Goal: Task Accomplishment & Management: Manage account settings

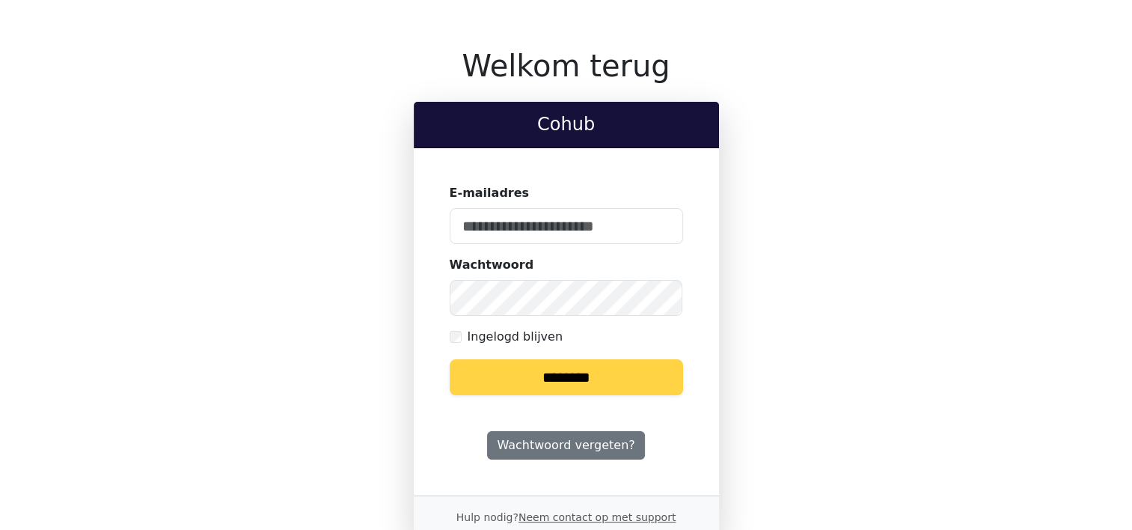
type input "**********"
click at [543, 374] on input "********" at bounding box center [566, 377] width 233 height 36
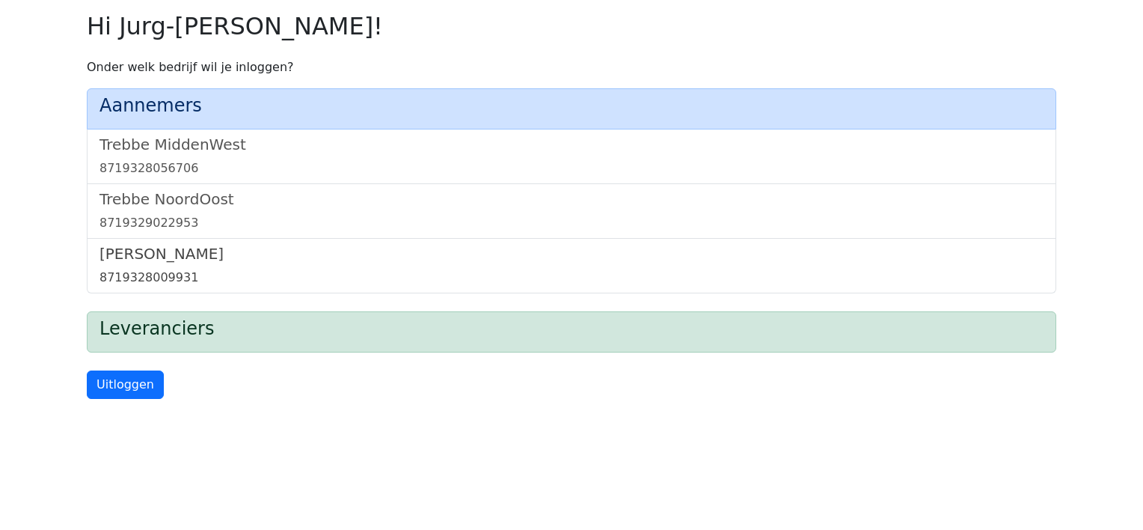
click at [117, 257] on h5 "[PERSON_NAME]" at bounding box center [572, 254] width 944 height 18
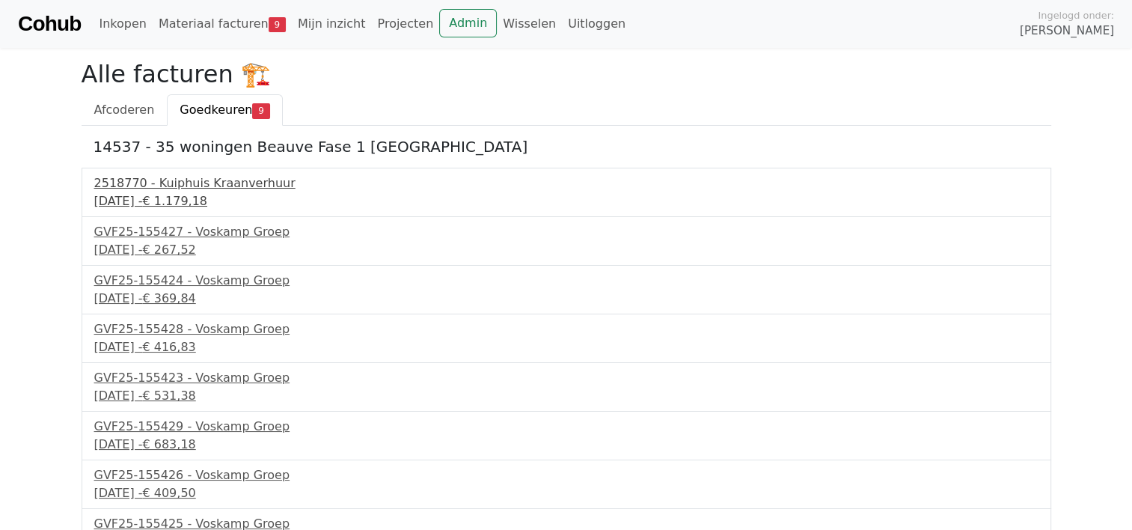
click at [150, 193] on div "18 september 2025 - € 1.179,18" at bounding box center [566, 201] width 944 height 18
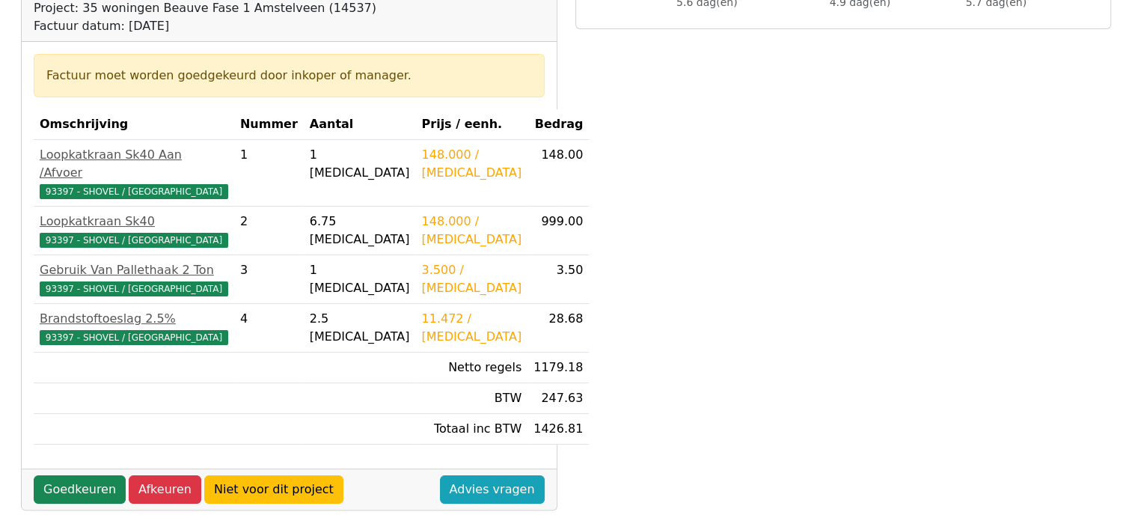
scroll to position [299, 0]
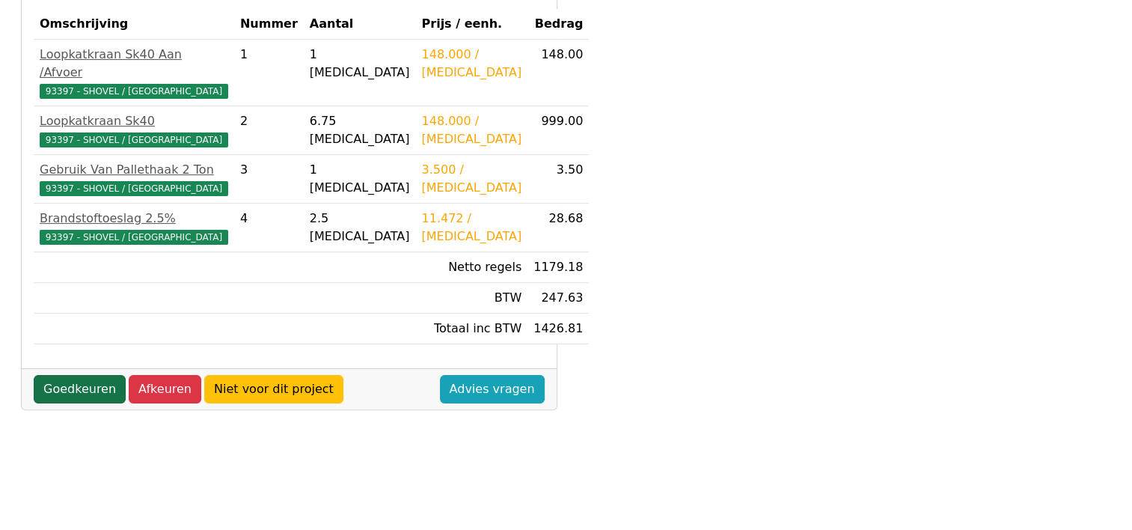
click at [56, 375] on link "Goedkeuren" at bounding box center [80, 389] width 92 height 28
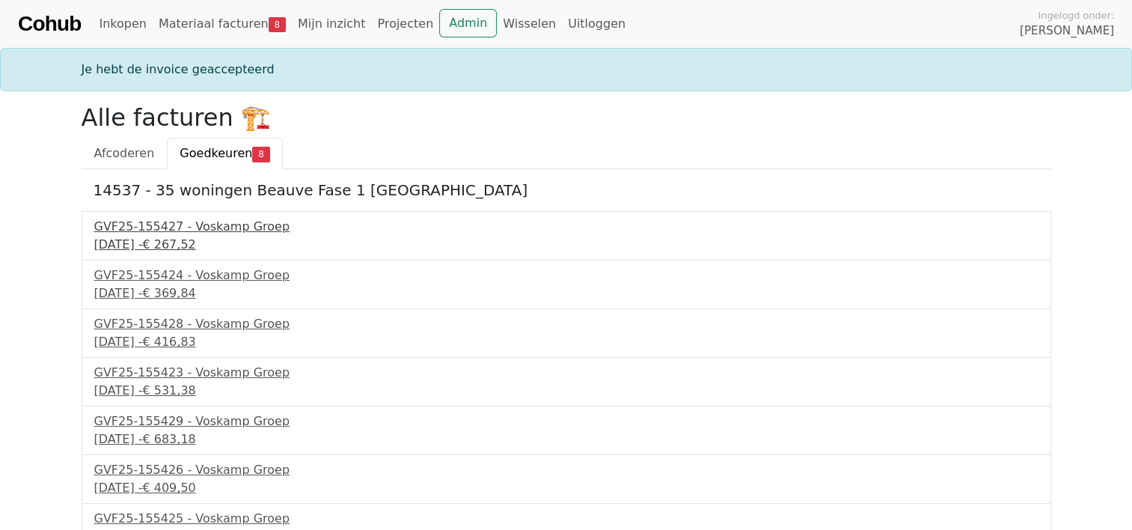
click at [159, 233] on div "GVF25-155427 - Voskamp Groep" at bounding box center [566, 227] width 944 height 18
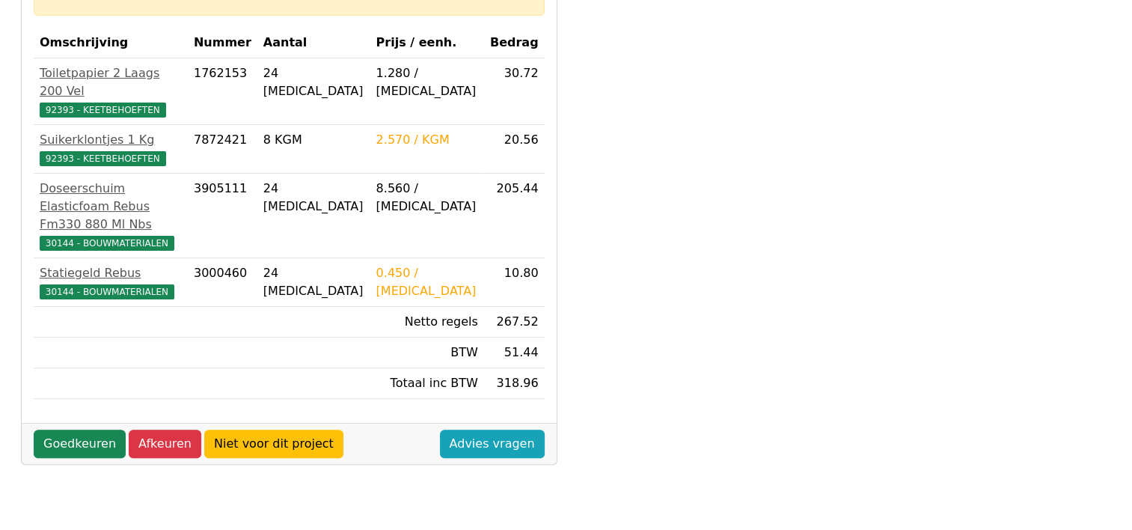
scroll to position [299, 0]
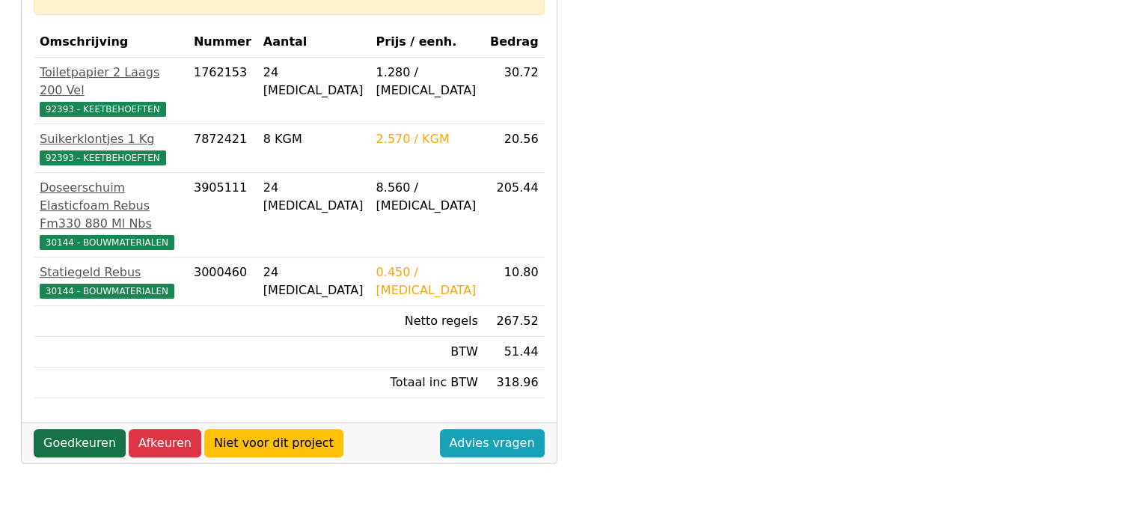
click at [69, 429] on link "Goedkeuren" at bounding box center [80, 443] width 92 height 28
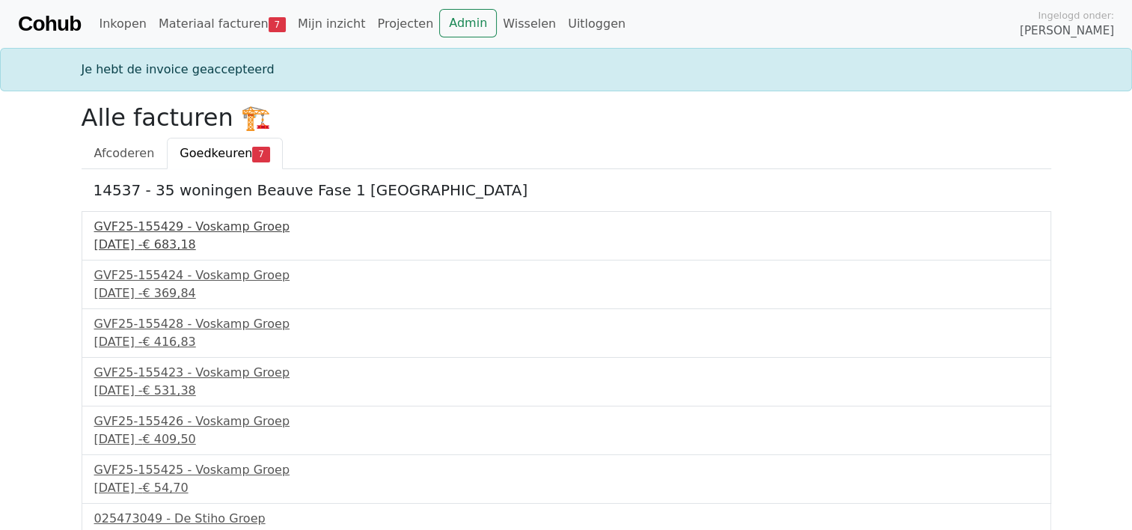
click at [177, 236] on div "[DATE] - € 683,18" at bounding box center [566, 245] width 944 height 18
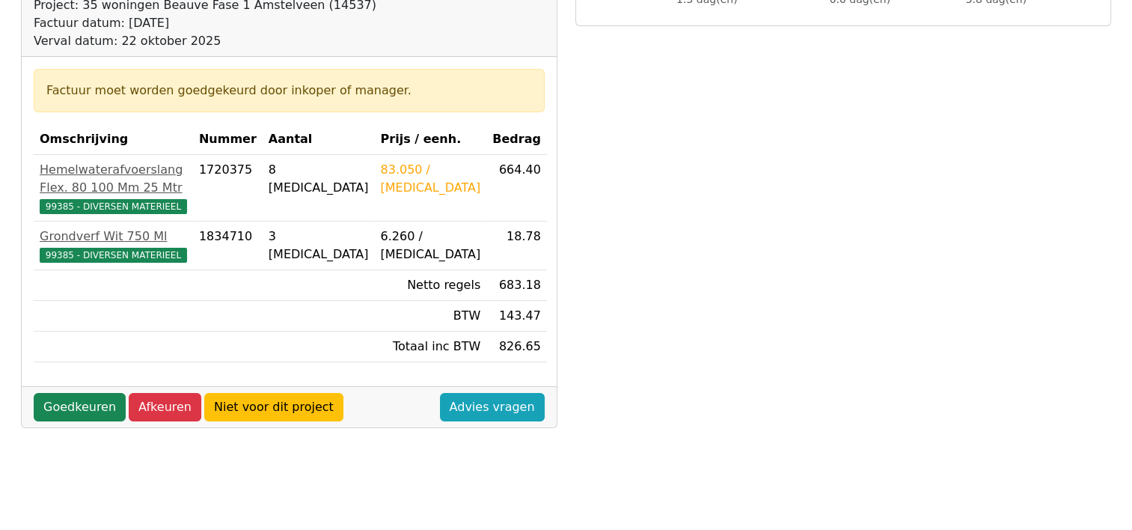
scroll to position [225, 0]
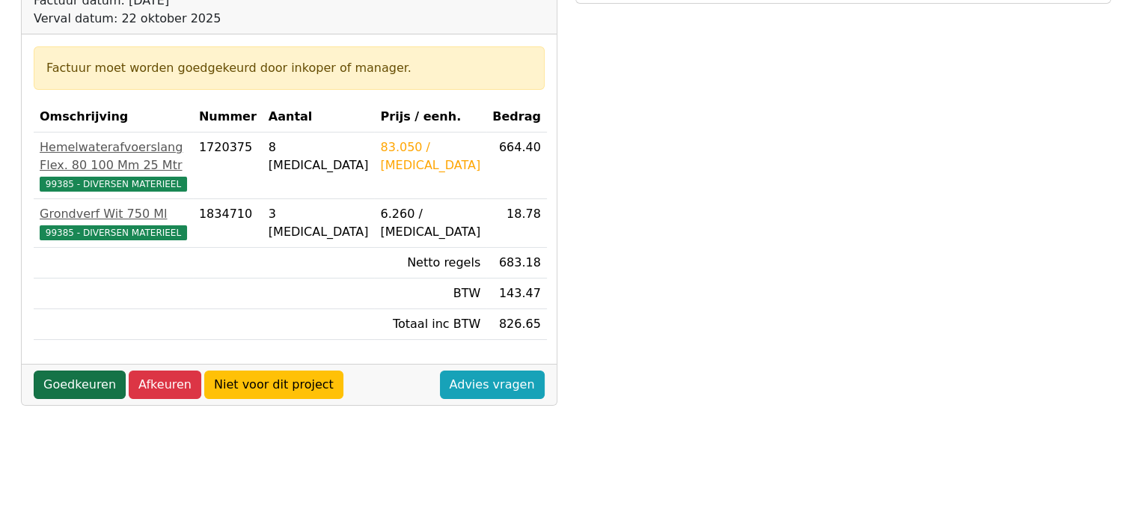
click at [61, 397] on link "Goedkeuren" at bounding box center [80, 384] width 92 height 28
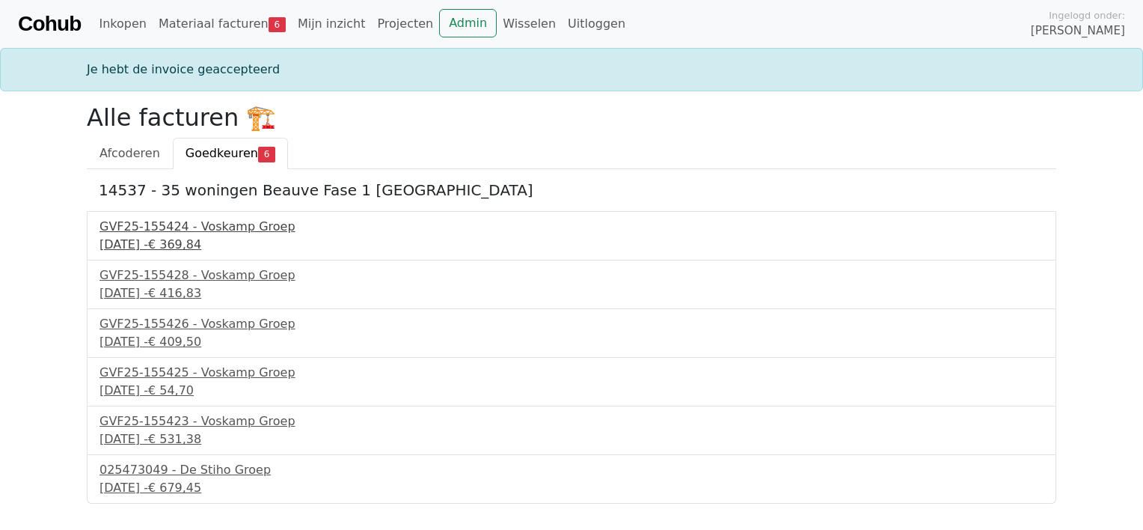
click at [169, 227] on div "GVF25-155424 - Voskamp Groep" at bounding box center [572, 227] width 944 height 18
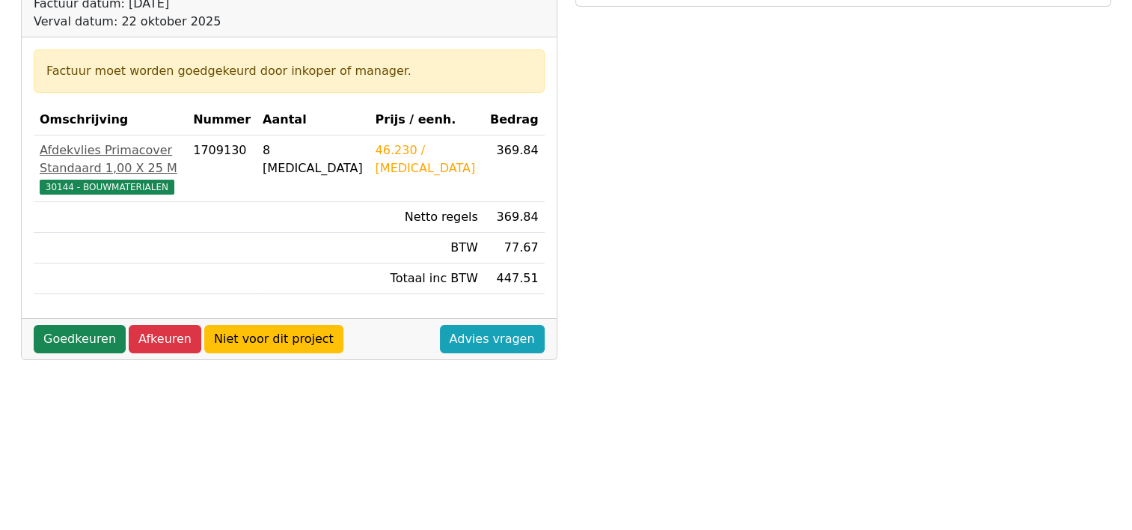
scroll to position [225, 0]
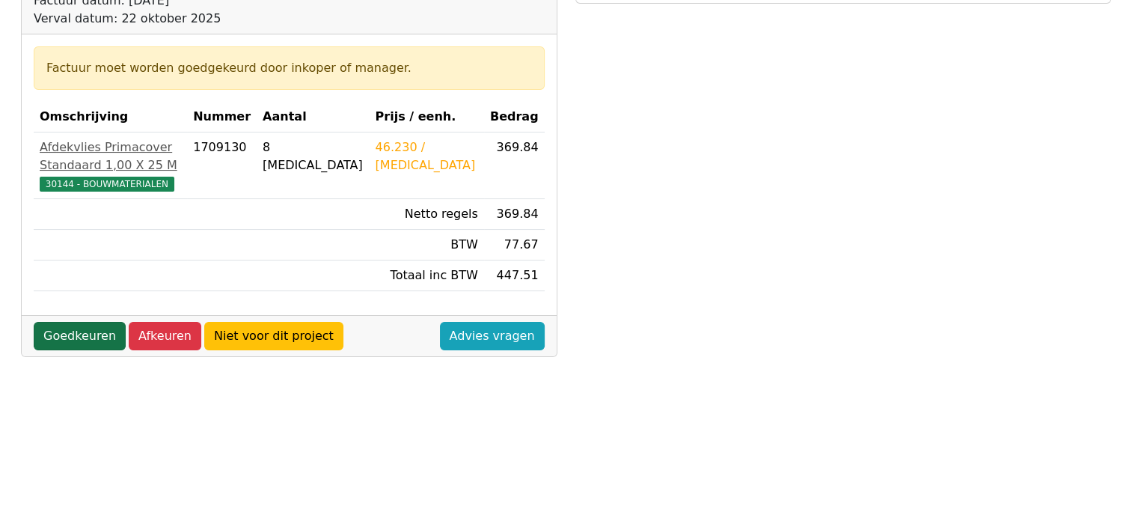
click at [67, 322] on link "Goedkeuren" at bounding box center [80, 336] width 92 height 28
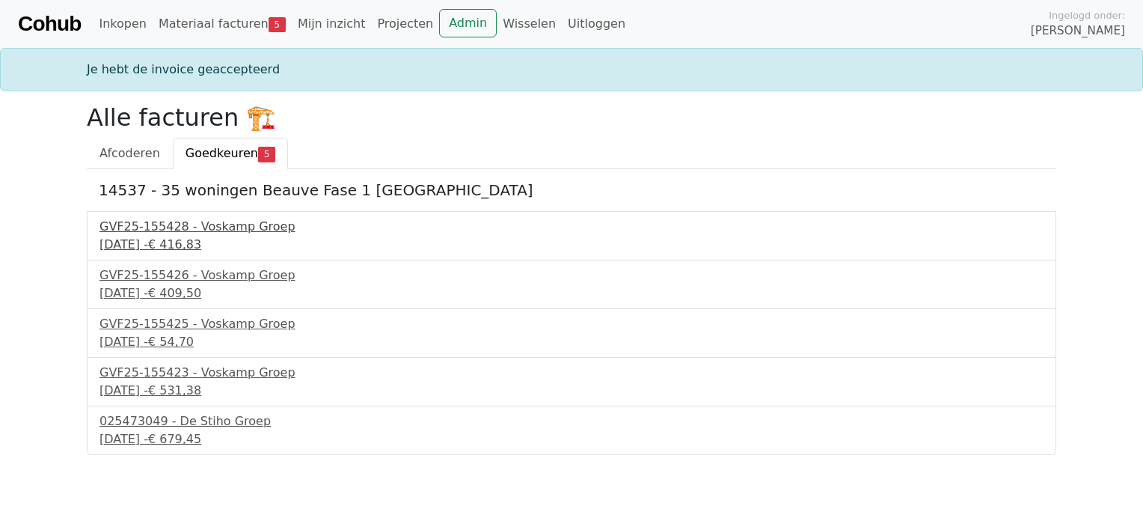
click at [157, 232] on div "GVF25-155428 - Voskamp Groep" at bounding box center [572, 227] width 944 height 18
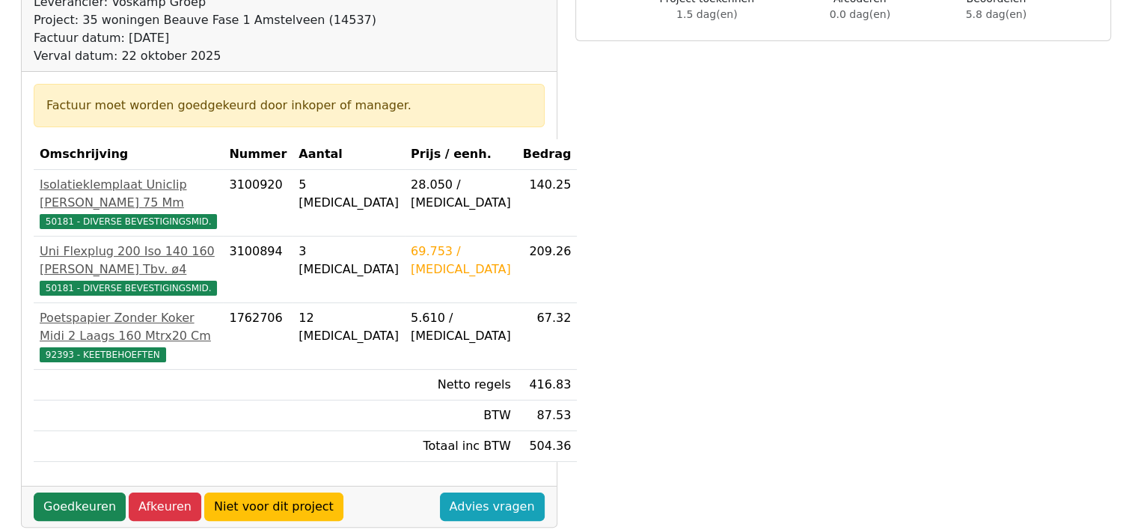
scroll to position [225, 0]
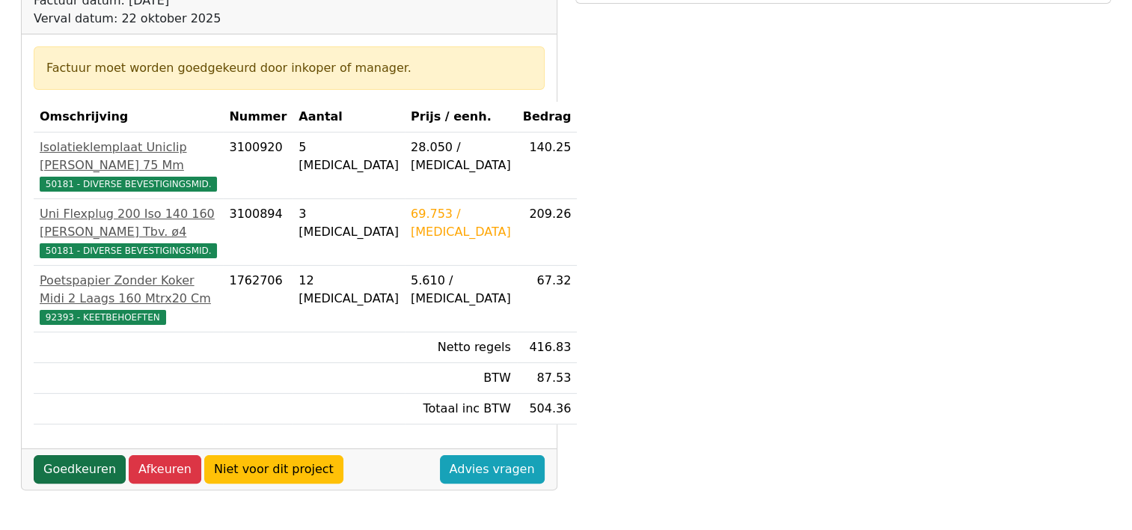
click at [70, 456] on link "Goedkeuren" at bounding box center [80, 469] width 92 height 28
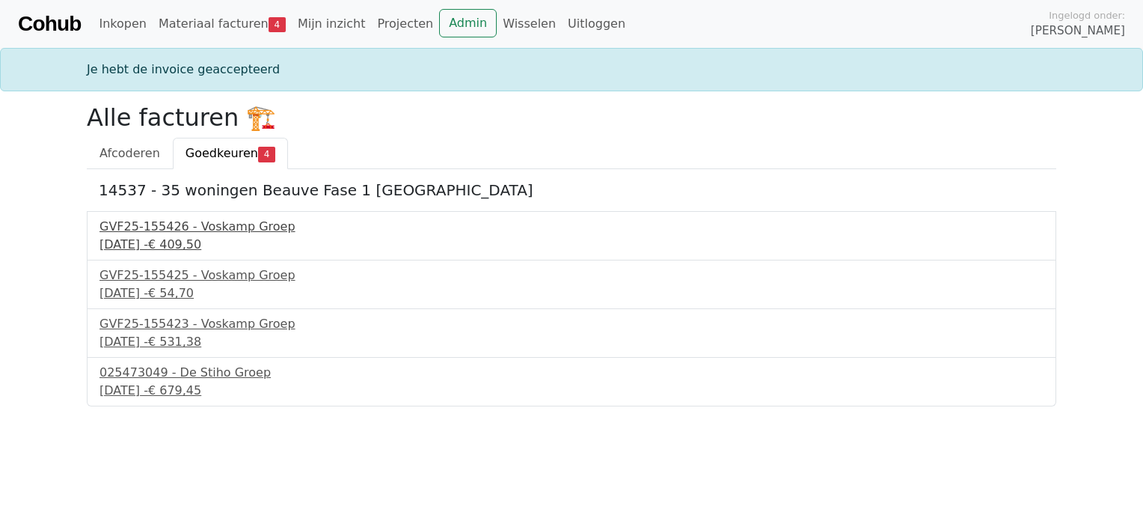
click at [165, 242] on div "22 september 2025 - € 409,50" at bounding box center [572, 245] width 944 height 18
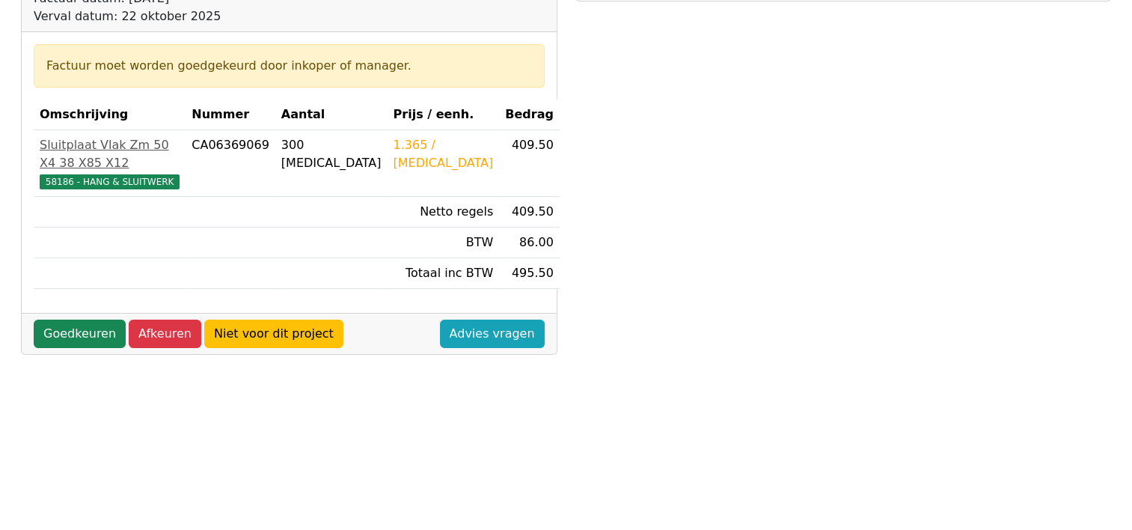
scroll to position [299, 0]
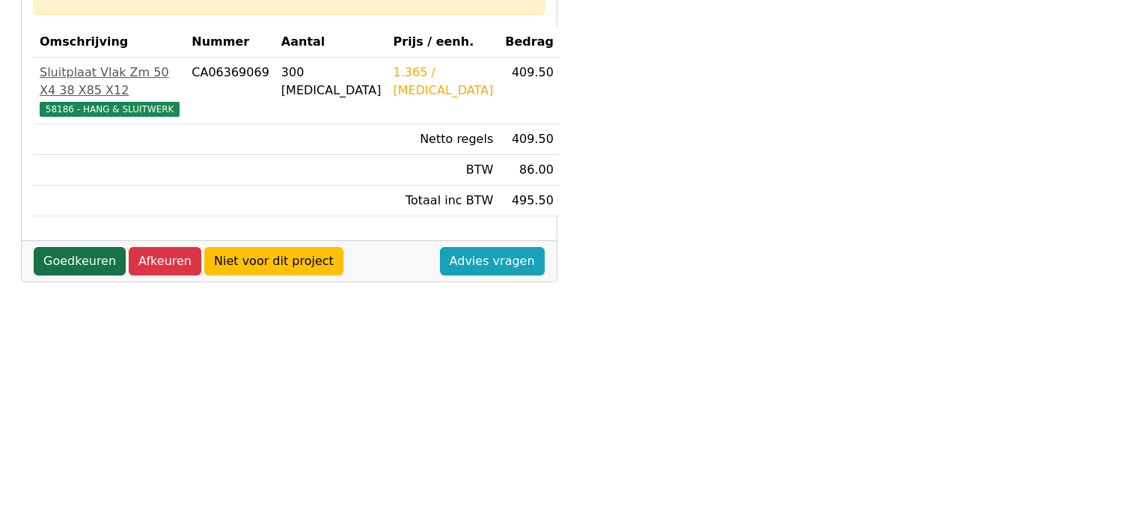
click at [73, 247] on link "Goedkeuren" at bounding box center [80, 261] width 92 height 28
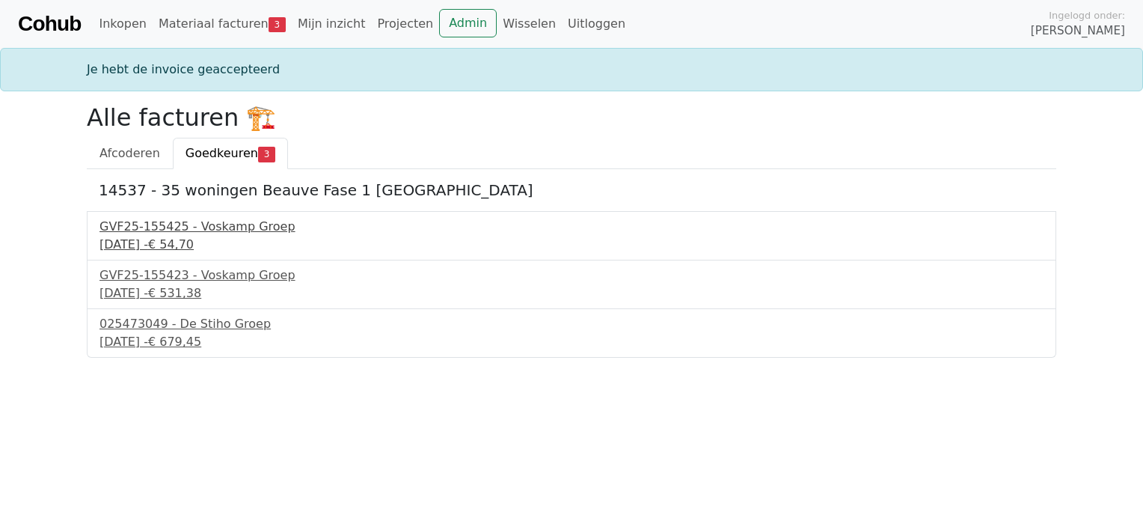
click at [161, 230] on div "GVF25-155425 - Voskamp Groep" at bounding box center [572, 227] width 944 height 18
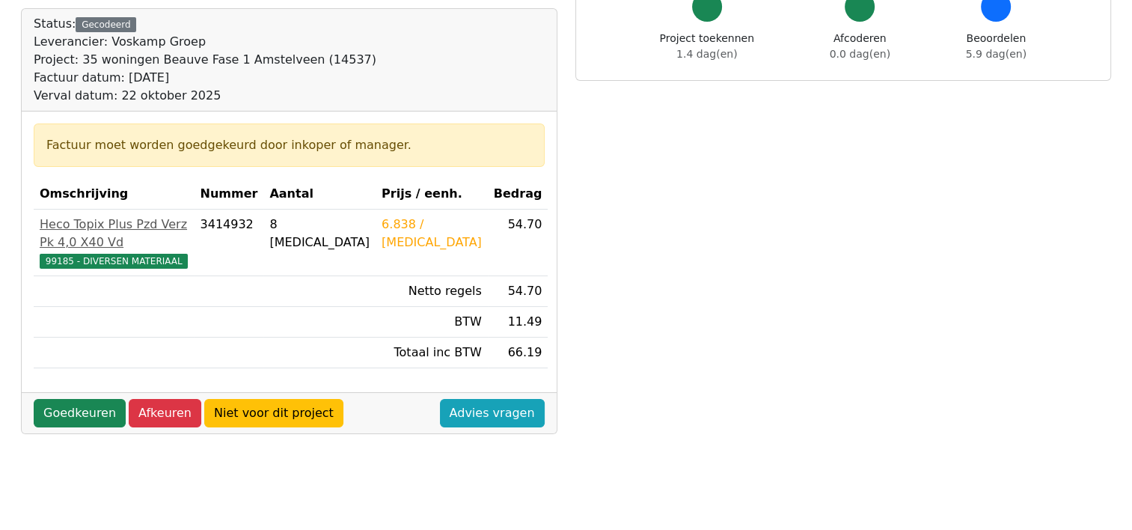
scroll to position [150, 0]
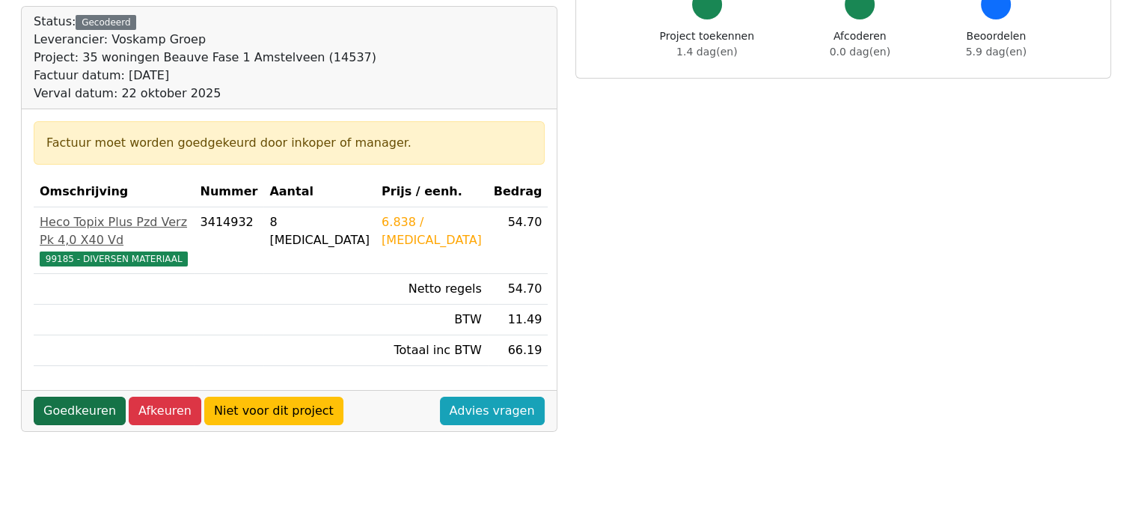
click at [69, 397] on link "Goedkeuren" at bounding box center [80, 411] width 92 height 28
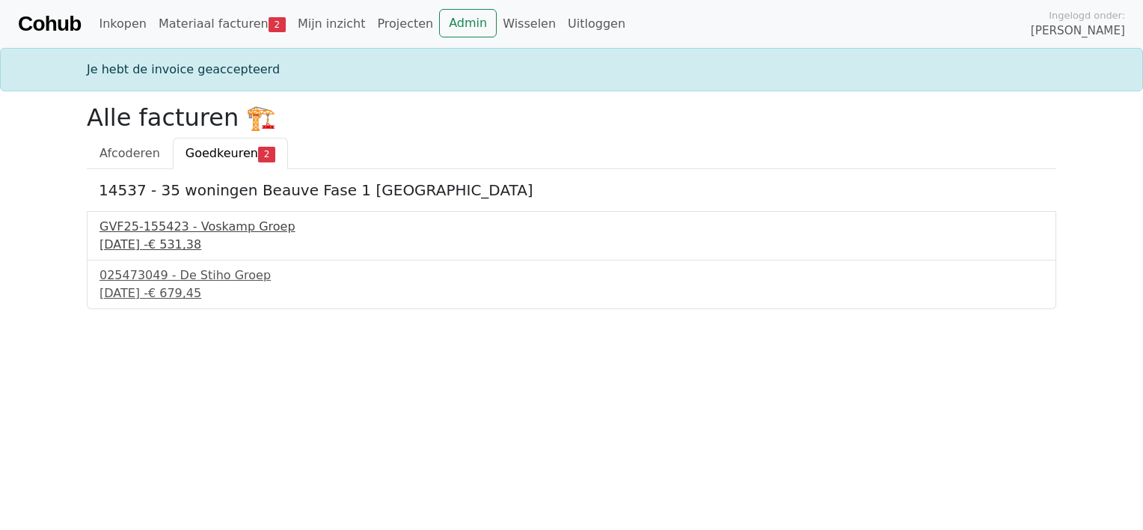
click at [167, 224] on div "GVF25-155423 - Voskamp Groep" at bounding box center [572, 227] width 944 height 18
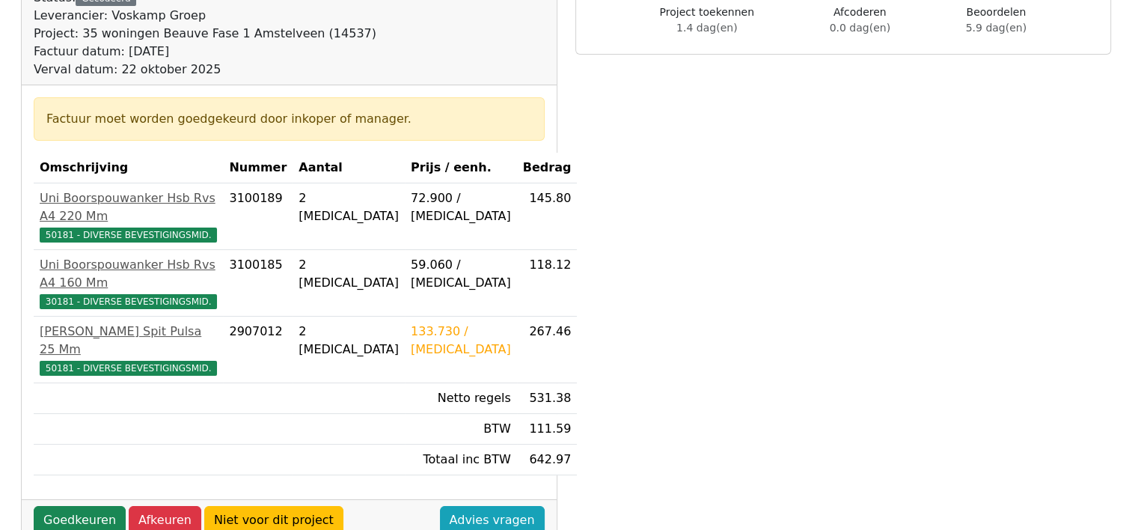
scroll to position [299, 0]
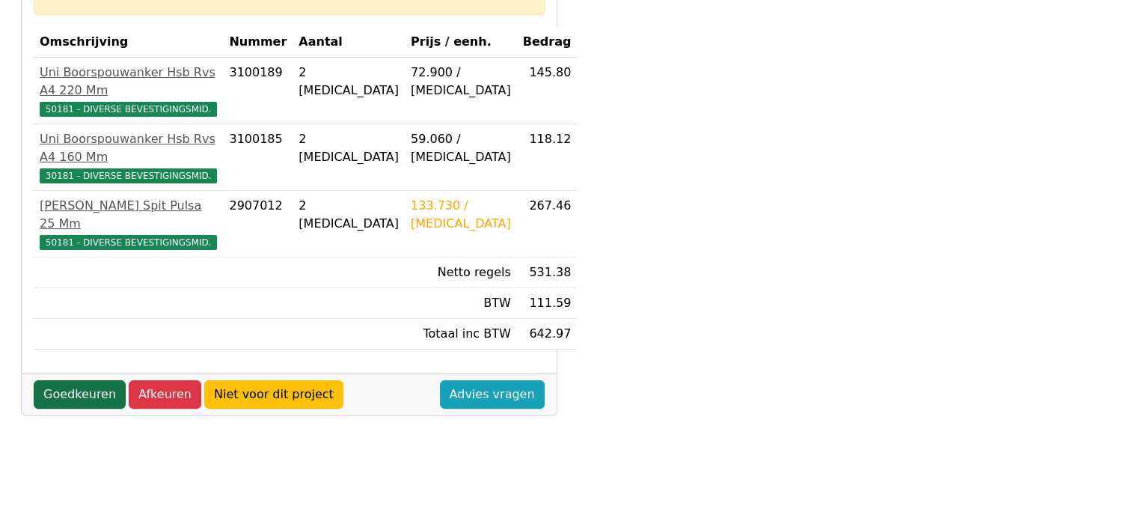
click at [67, 380] on link "Goedkeuren" at bounding box center [80, 394] width 92 height 28
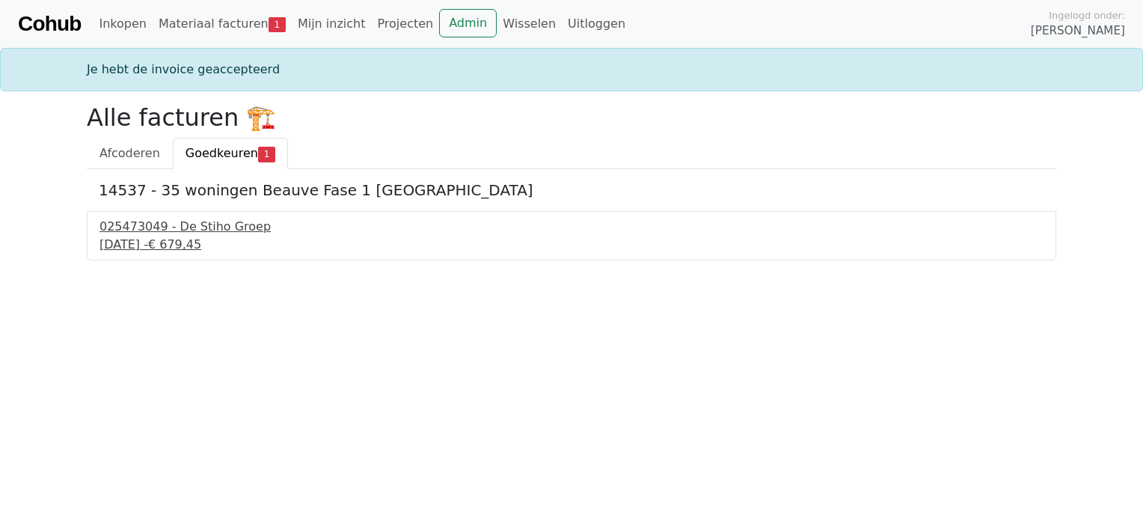
click at [164, 233] on div "025473049 - De Stiho Groep" at bounding box center [572, 227] width 944 height 18
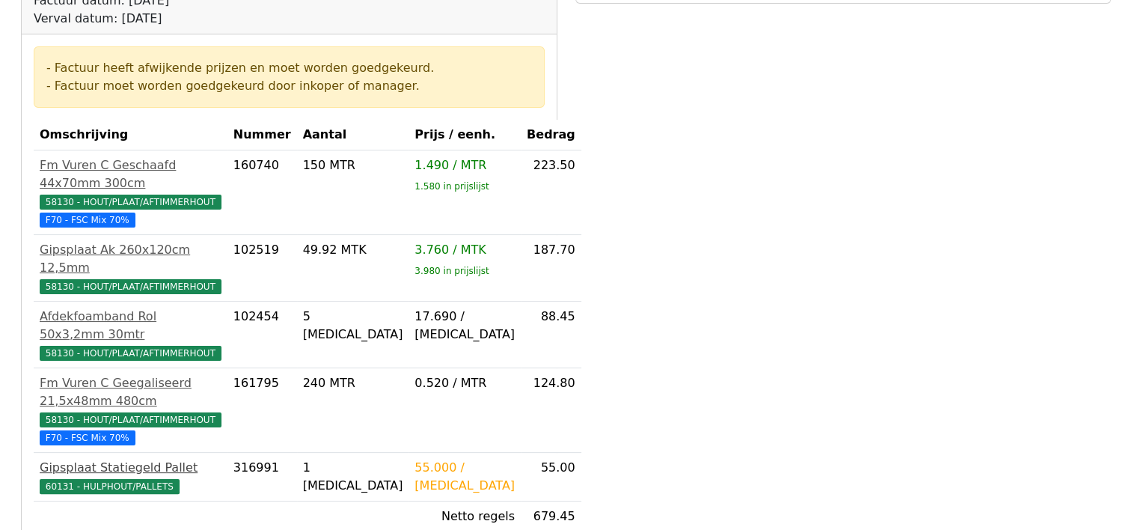
scroll to position [299, 0]
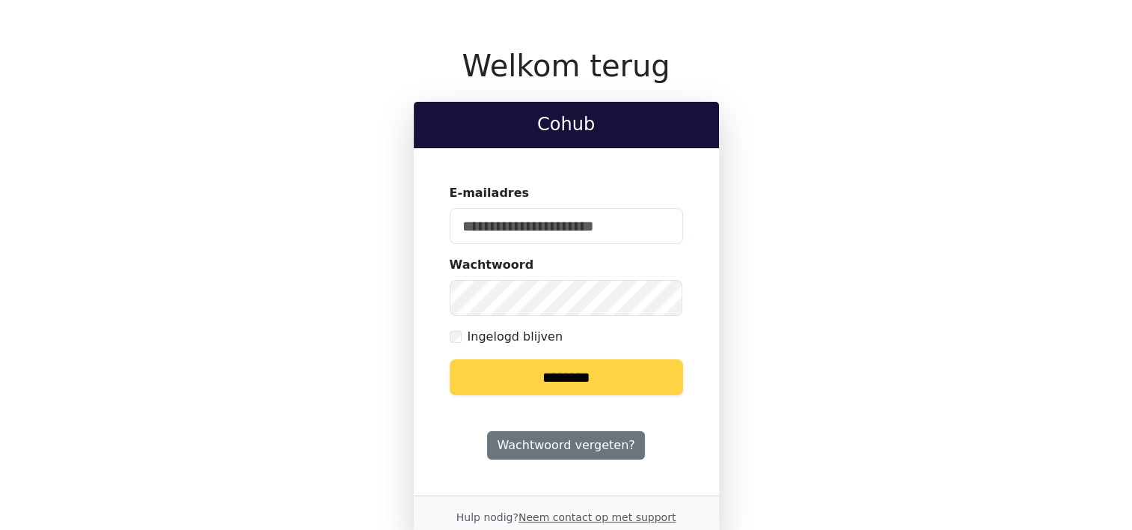
type input "**********"
click at [557, 378] on input "********" at bounding box center [566, 377] width 233 height 36
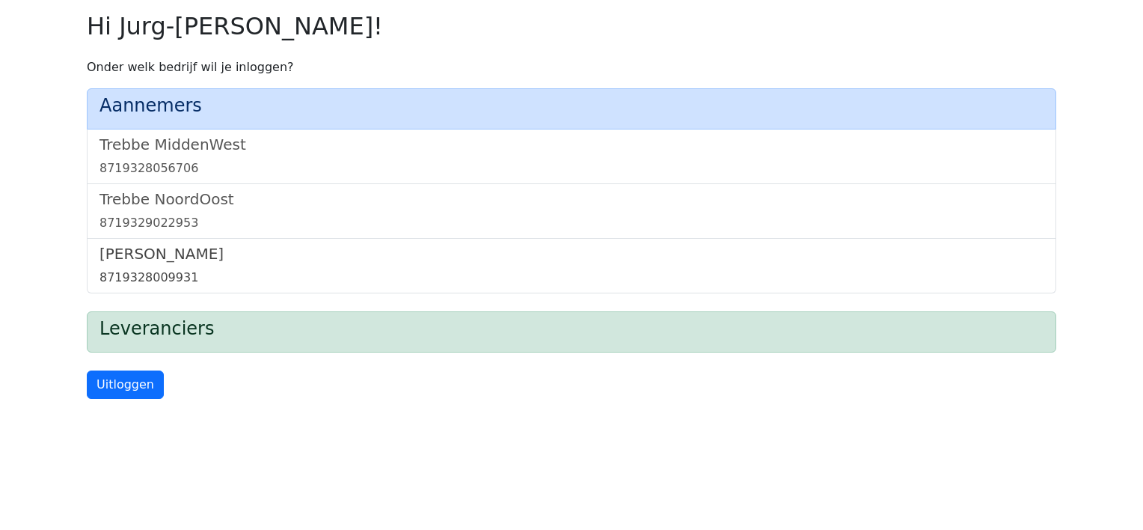
click at [117, 260] on h5 "[PERSON_NAME]" at bounding box center [572, 254] width 944 height 18
